Goal: Transaction & Acquisition: Purchase product/service

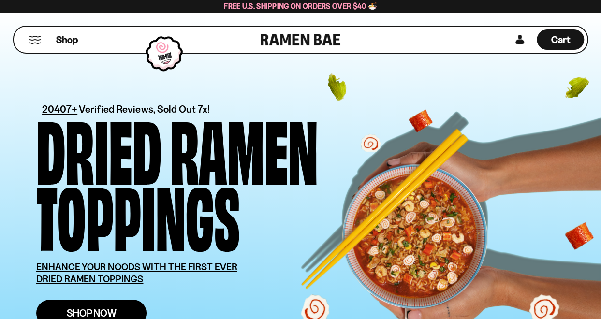
click at [102, 316] on span "Shop Now" at bounding box center [92, 313] width 50 height 10
click at [83, 42] on div "Shop" at bounding box center [139, 40] width 244 height 26
click at [257, 43] on div "Shop" at bounding box center [139, 40] width 244 height 26
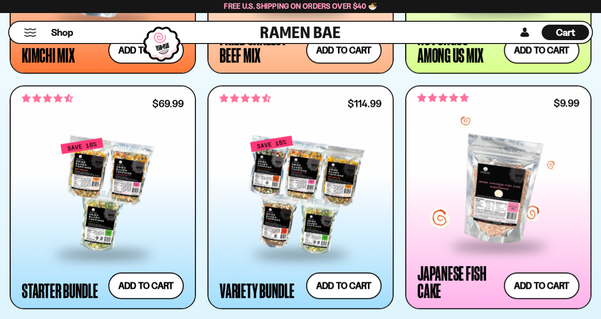
scroll to position [1042, 0]
